Goal: Task Accomplishment & Management: Use online tool/utility

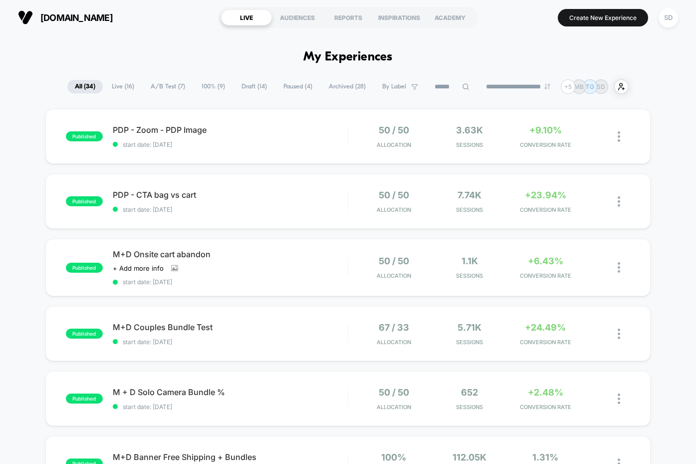
click at [165, 91] on span "A/B Test ( 7 )" at bounding box center [167, 86] width 49 height 13
click at [129, 190] on span "PDP - CTA bag vs cart Click to edit experience details" at bounding box center [230, 195] width 235 height 10
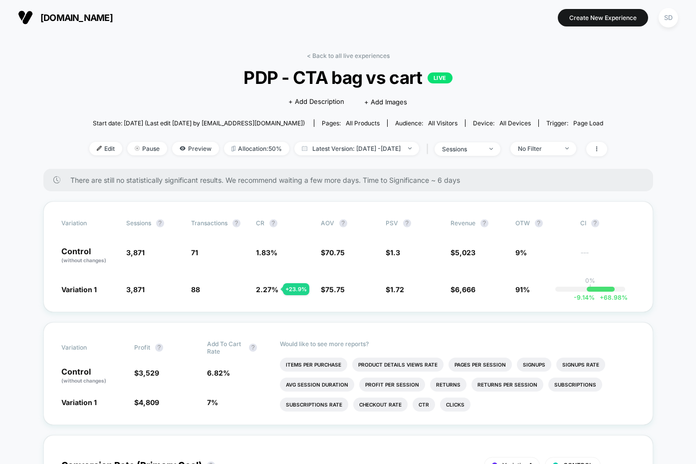
scroll to position [16, 0]
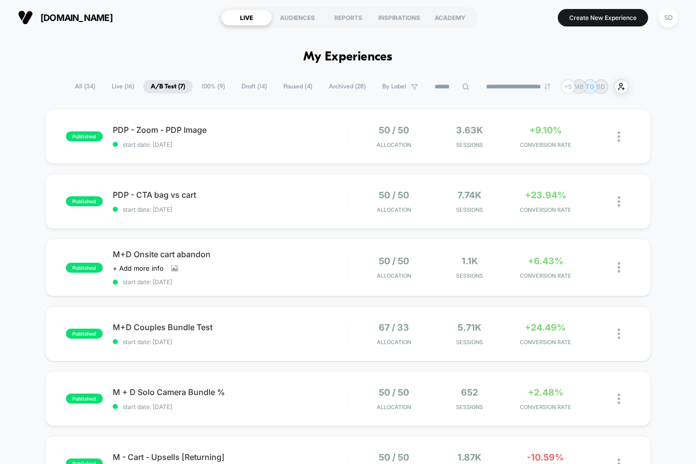
click at [287, 88] on span "Paused ( 4 )" at bounding box center [298, 86] width 44 height 13
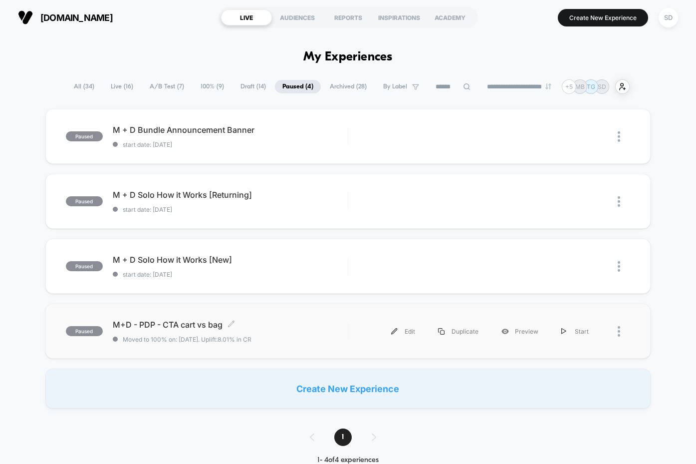
click at [165, 324] on span "M+D - PDP - CTA cart vs bag Click to edit experience details" at bounding box center [230, 325] width 235 height 10
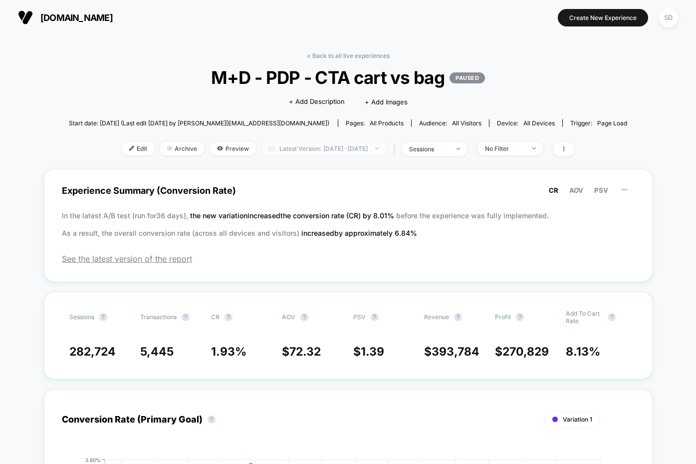
click at [386, 148] on span "Latest Version: [DATE] - [DATE]" at bounding box center [324, 148] width 125 height 13
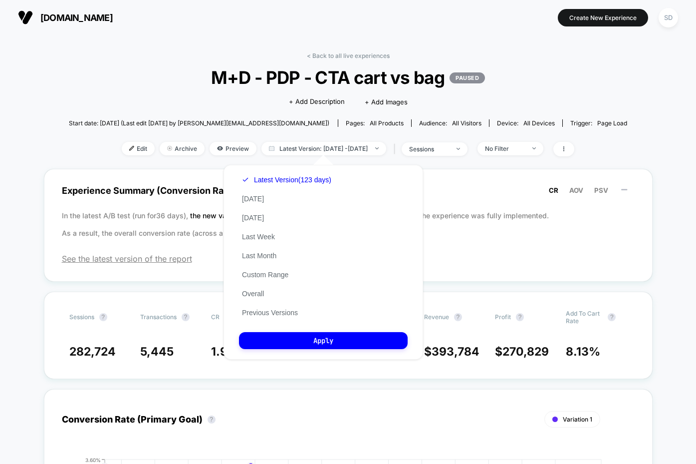
click at [504, 100] on div "Click to edit experience details + Add Description + Add Images" at bounding box center [348, 101] width 335 height 26
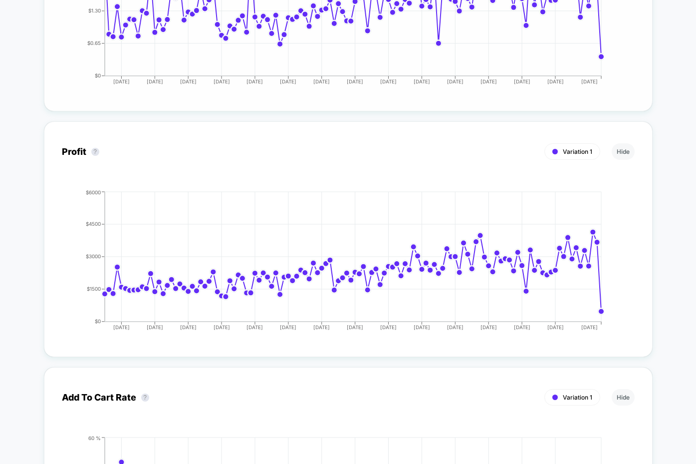
scroll to position [765, 0]
